Goal: Task Accomplishment & Management: Complete application form

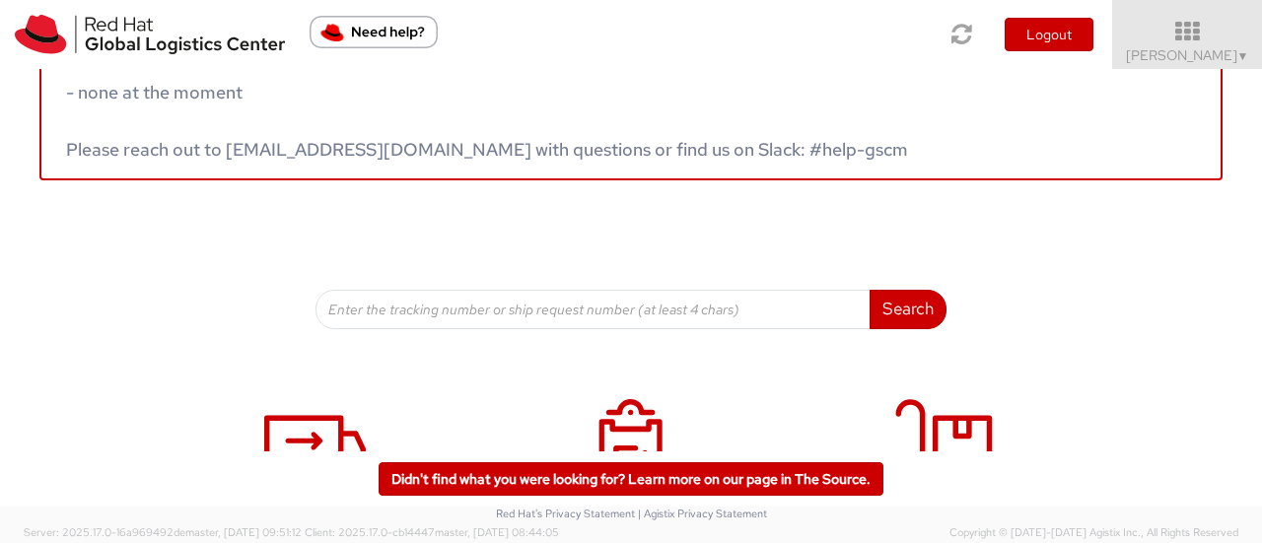
scroll to position [390, 0]
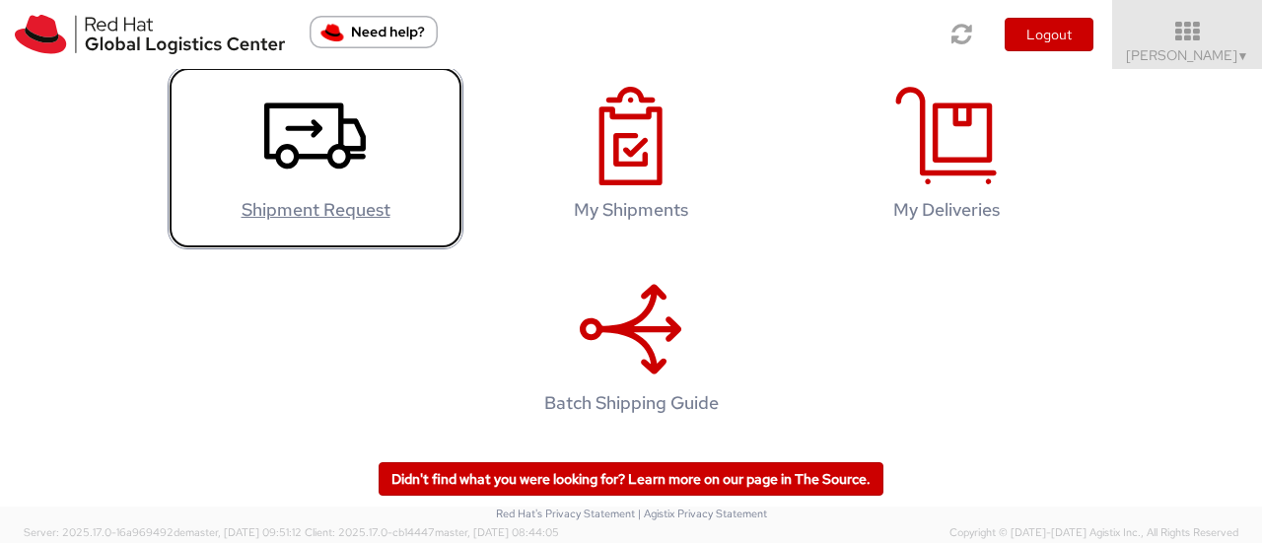
click at [273, 175] on icon at bounding box center [315, 136] width 102 height 99
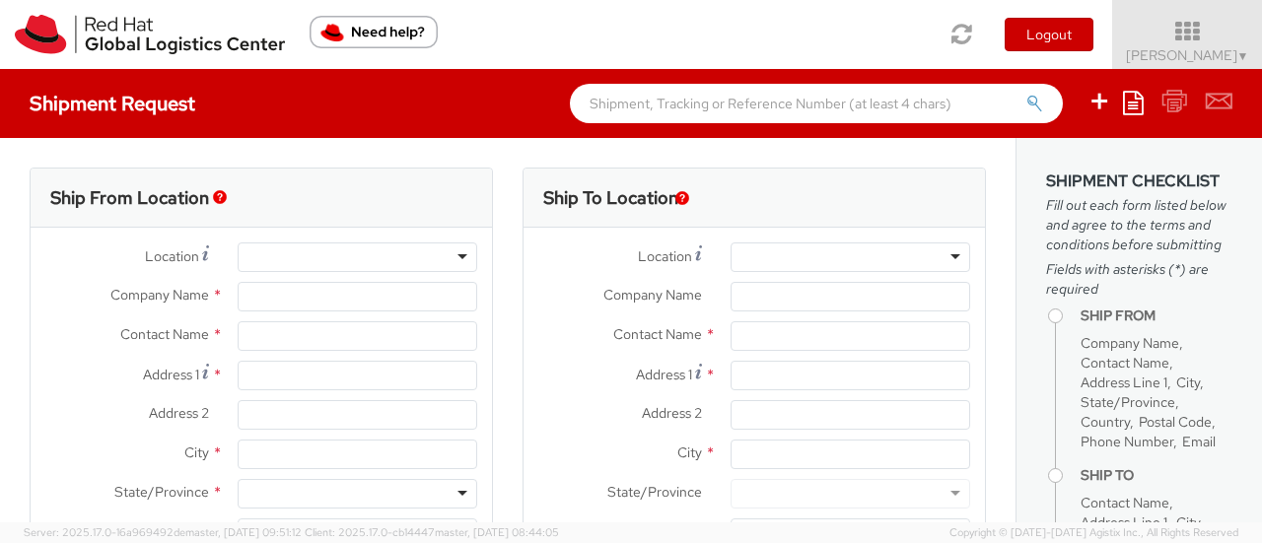
select select "923"
select select
type input "Red Hat GmbH"
type input "[PERSON_NAME]"
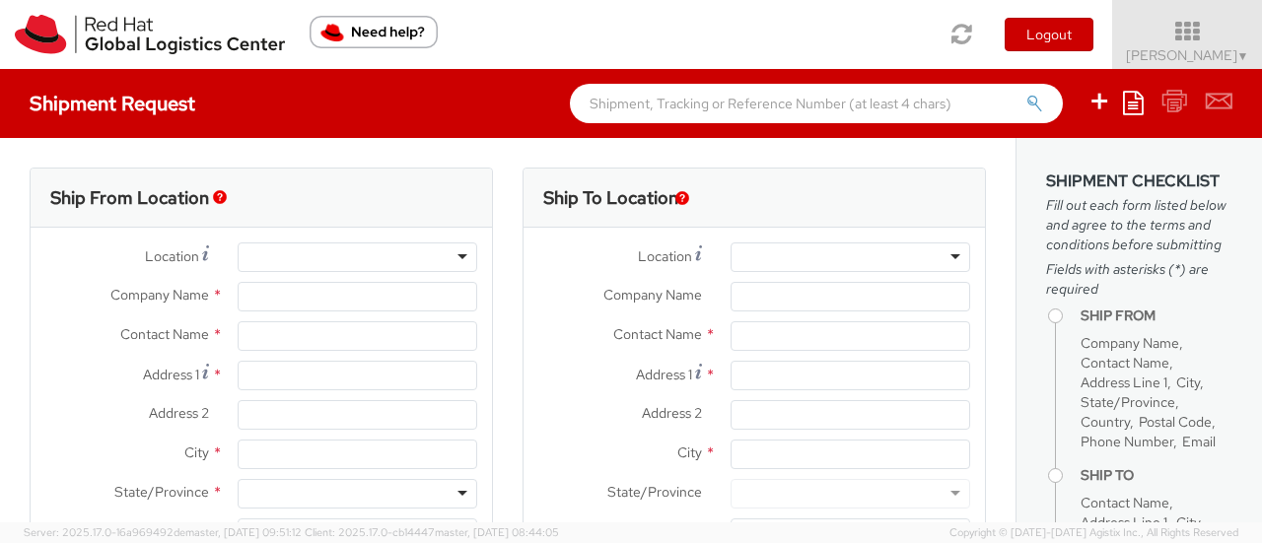
type input "[STREET_ADDRESS]"
type input "[GEOGRAPHIC_DATA]"
type input "70563"
type input "49 711 964 370"
type input "[EMAIL_ADDRESS][DOMAIN_NAME]"
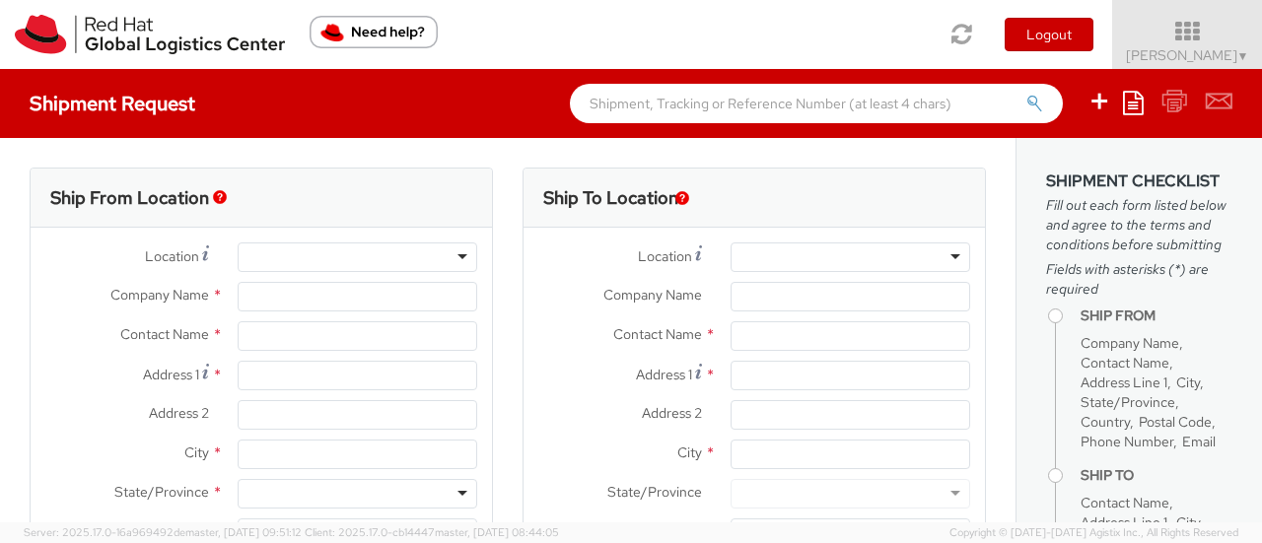
select select "CM"
select select "KGS"
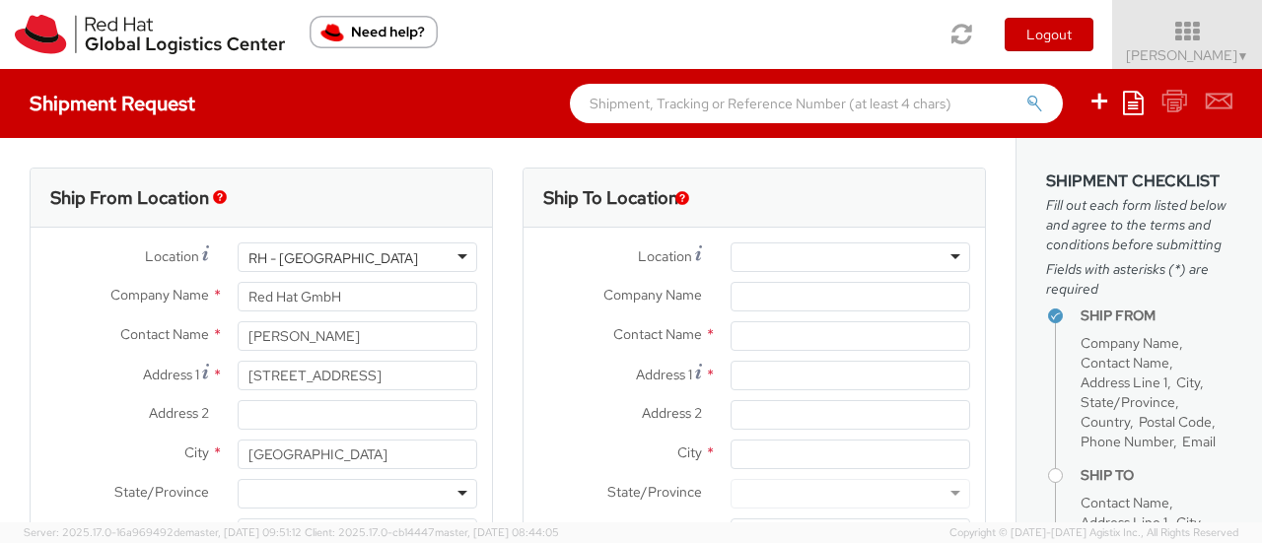
click at [401, 258] on div "RH - [GEOGRAPHIC_DATA]" at bounding box center [358, 258] width 240 height 30
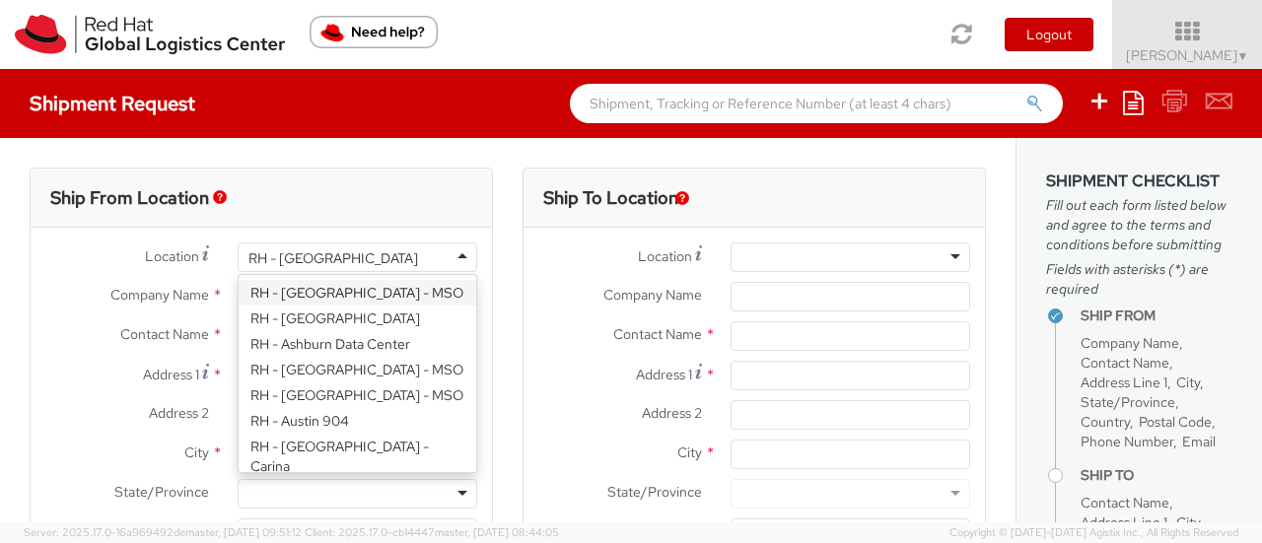
click at [353, 198] on div "Ship From Location" at bounding box center [261, 198] width 461 height 59
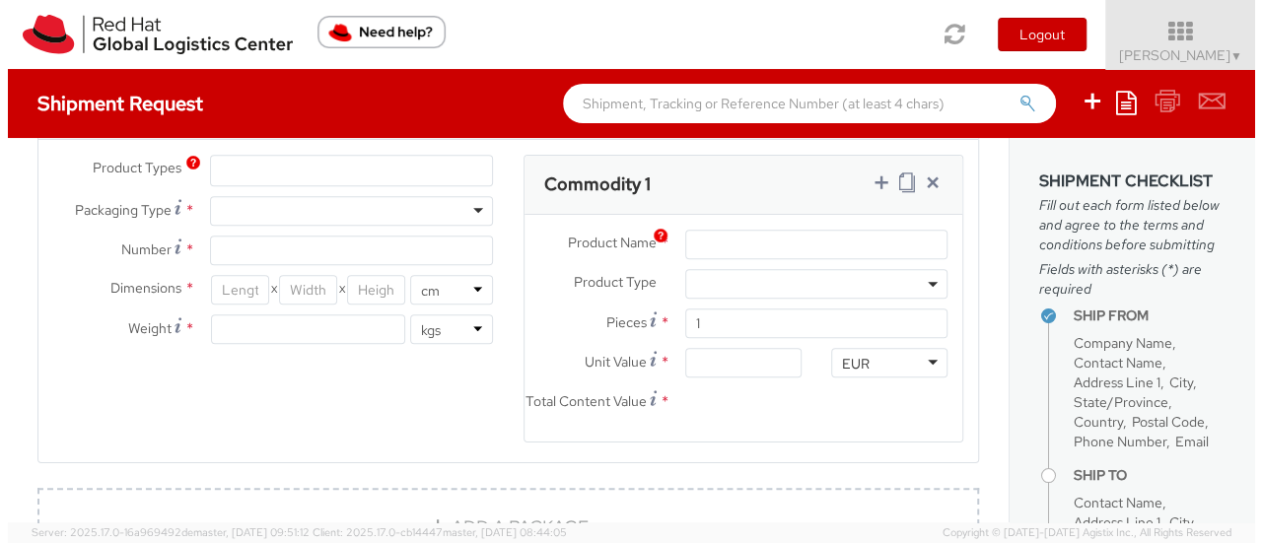
scroll to position [986, 0]
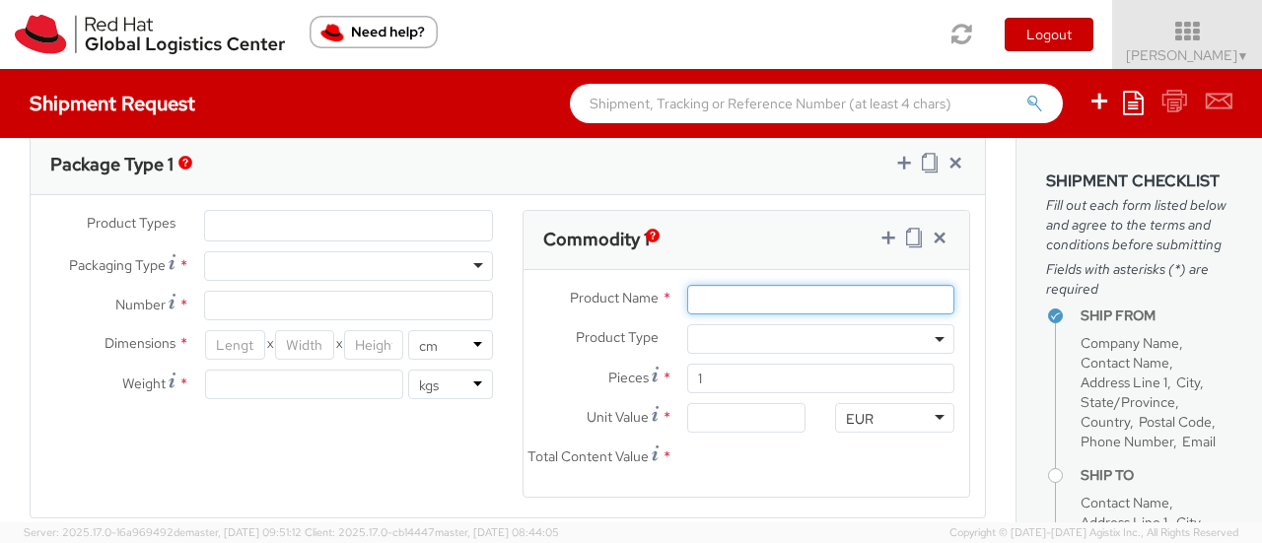
click at [741, 295] on input "Product Name *" at bounding box center [820, 300] width 267 height 30
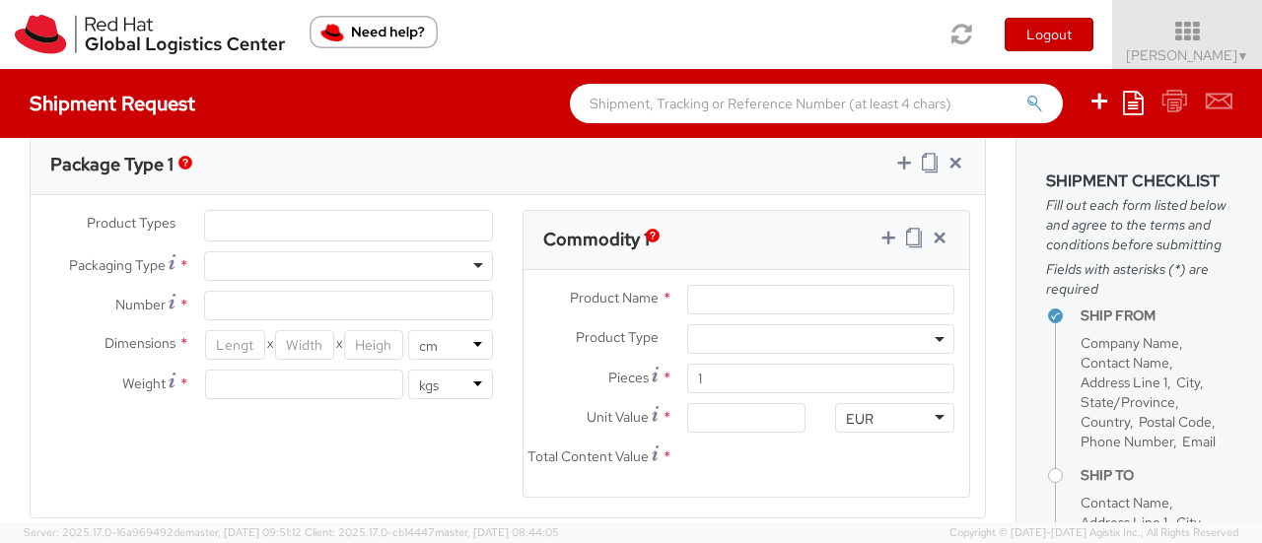
click at [763, 338] on span at bounding box center [820, 339] width 267 height 30
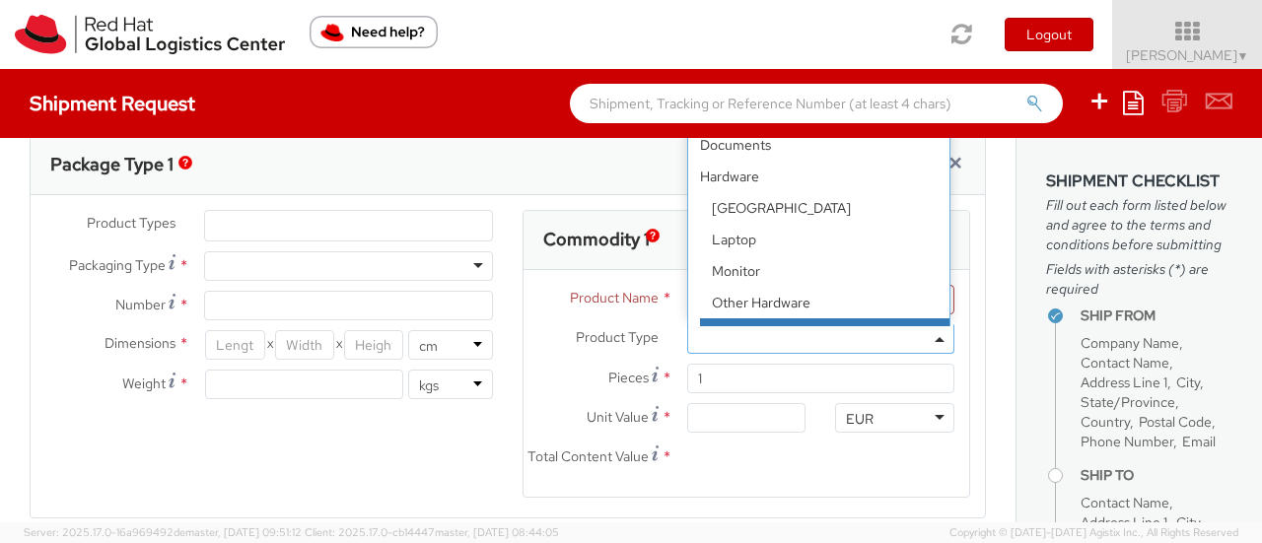
click at [511, 172] on div "Package Type 1" at bounding box center [508, 165] width 954 height 59
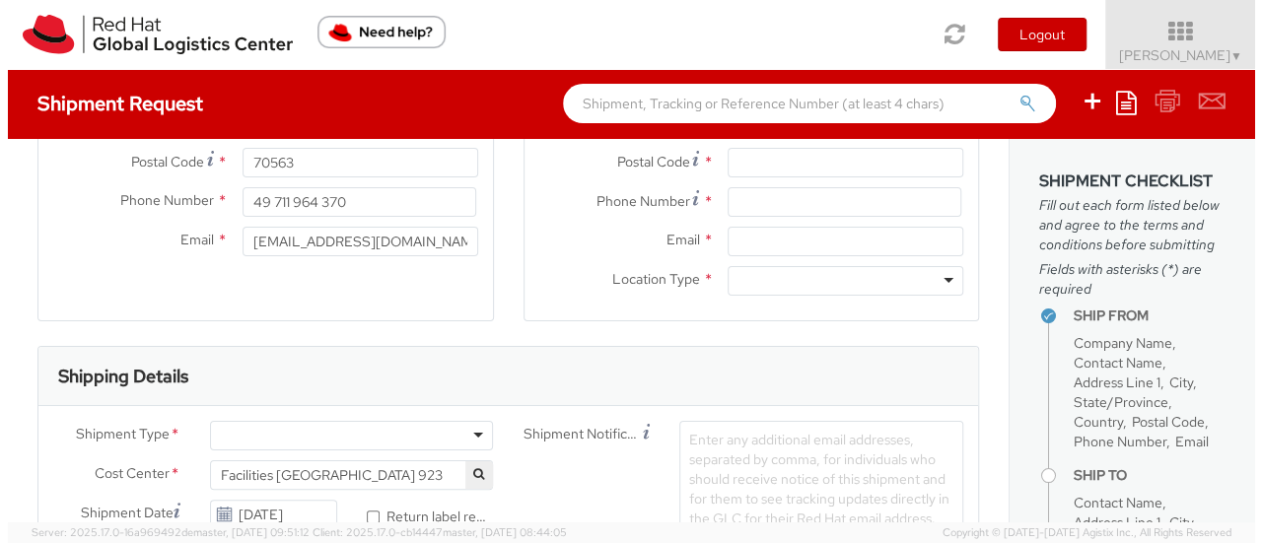
scroll to position [0, 0]
